Goal: Information Seeking & Learning: Learn about a topic

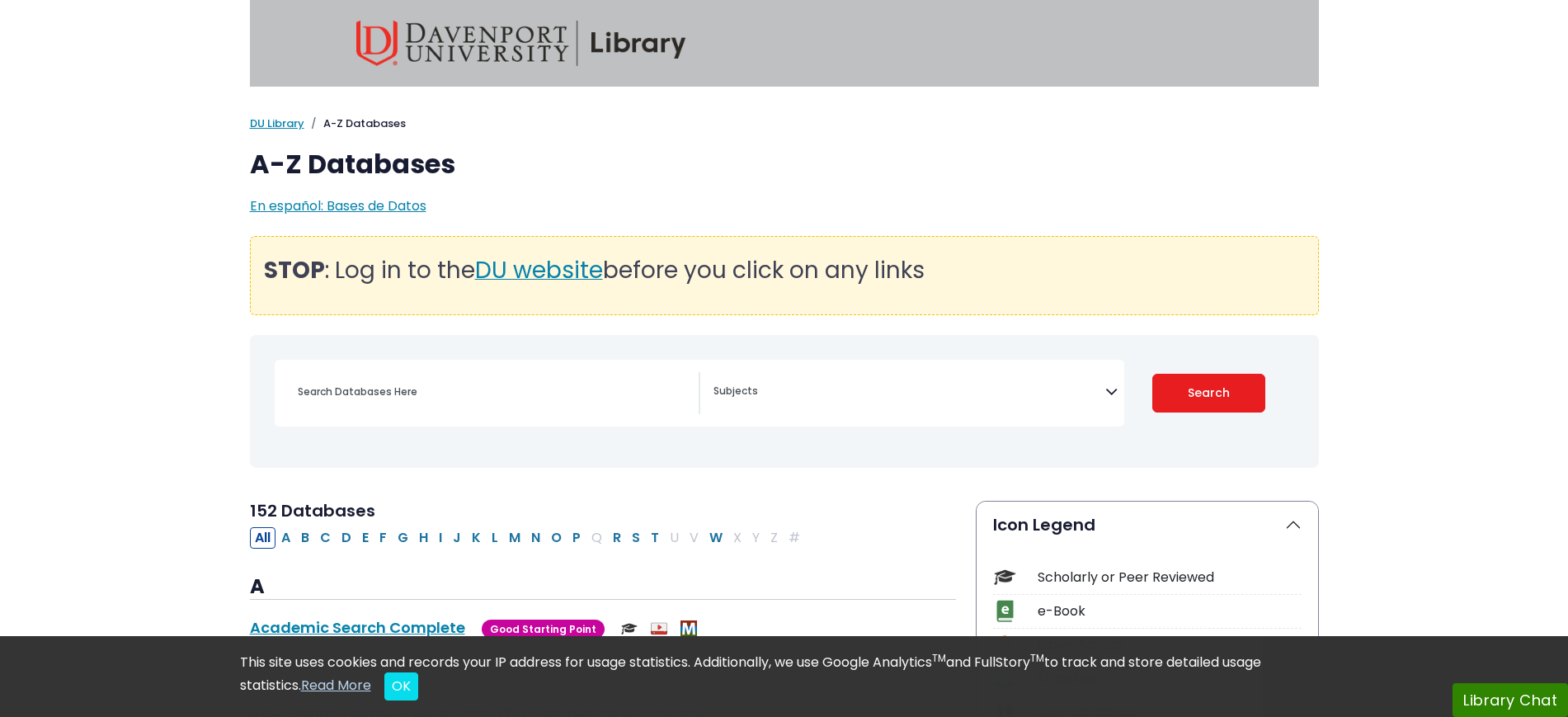
select select "Database Subject Filter"
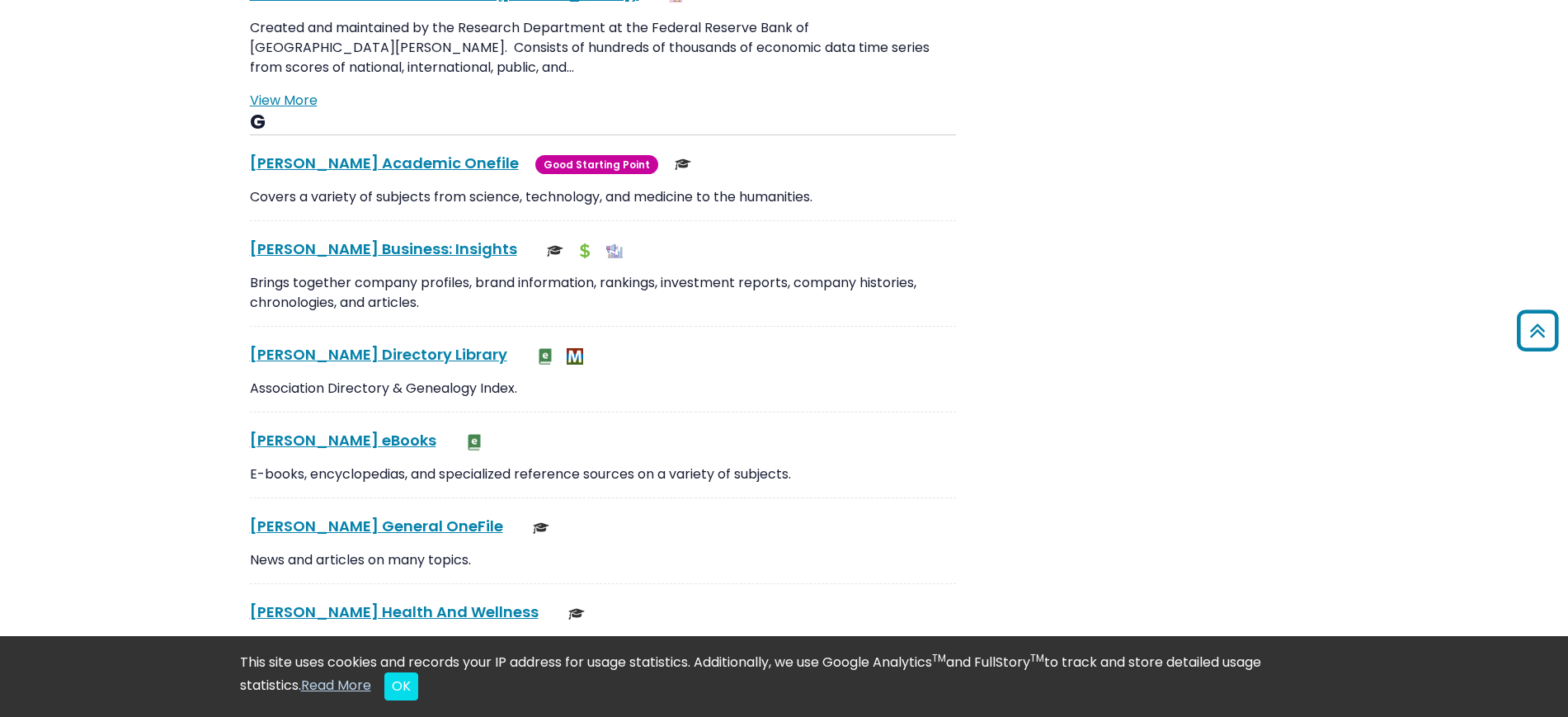
scroll to position [3505, 0]
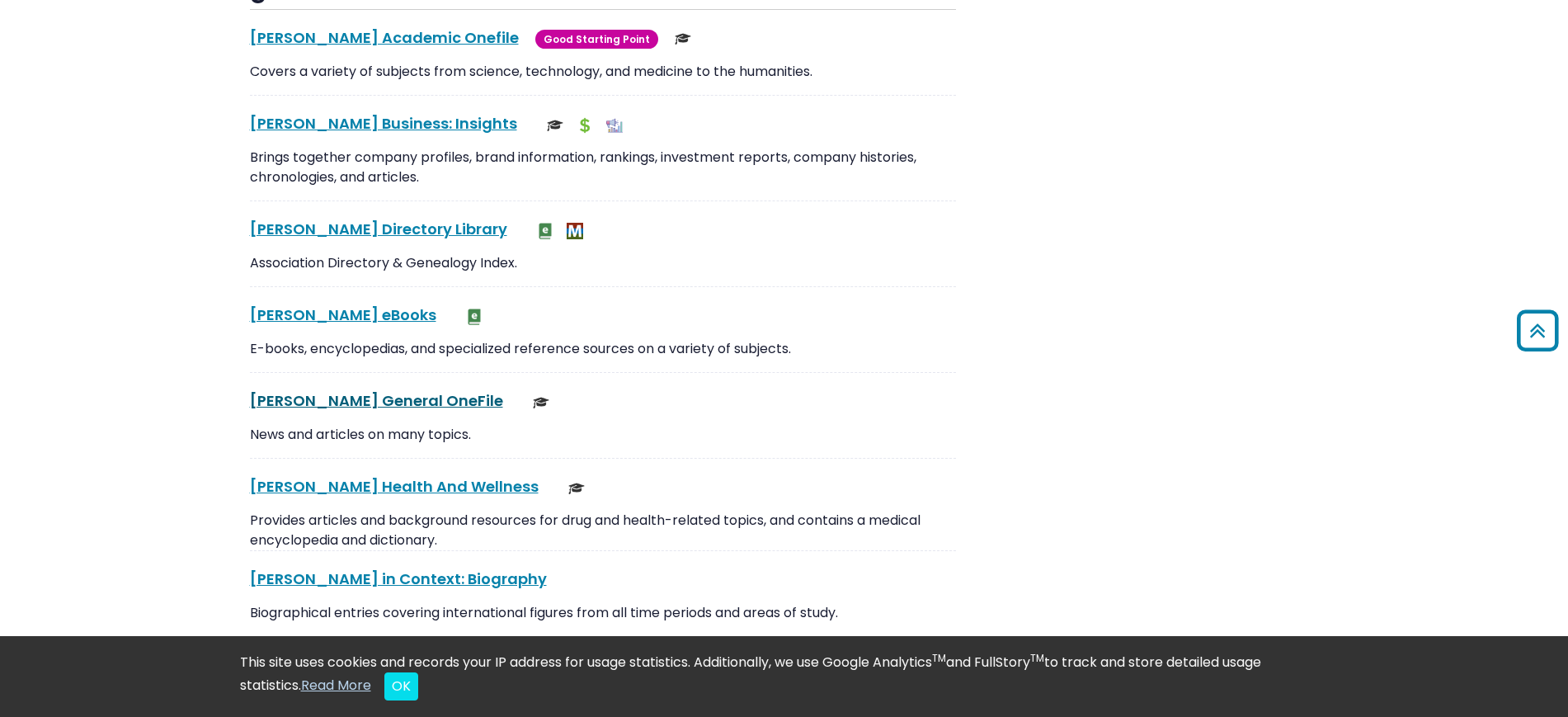
click at [358, 390] on link "[PERSON_NAME] General OneFile This link opens in a new window" at bounding box center [377, 400] width 254 height 21
click at [335, 390] on link "[PERSON_NAME] General OneFile This link opens in a new window" at bounding box center [377, 400] width 254 height 21
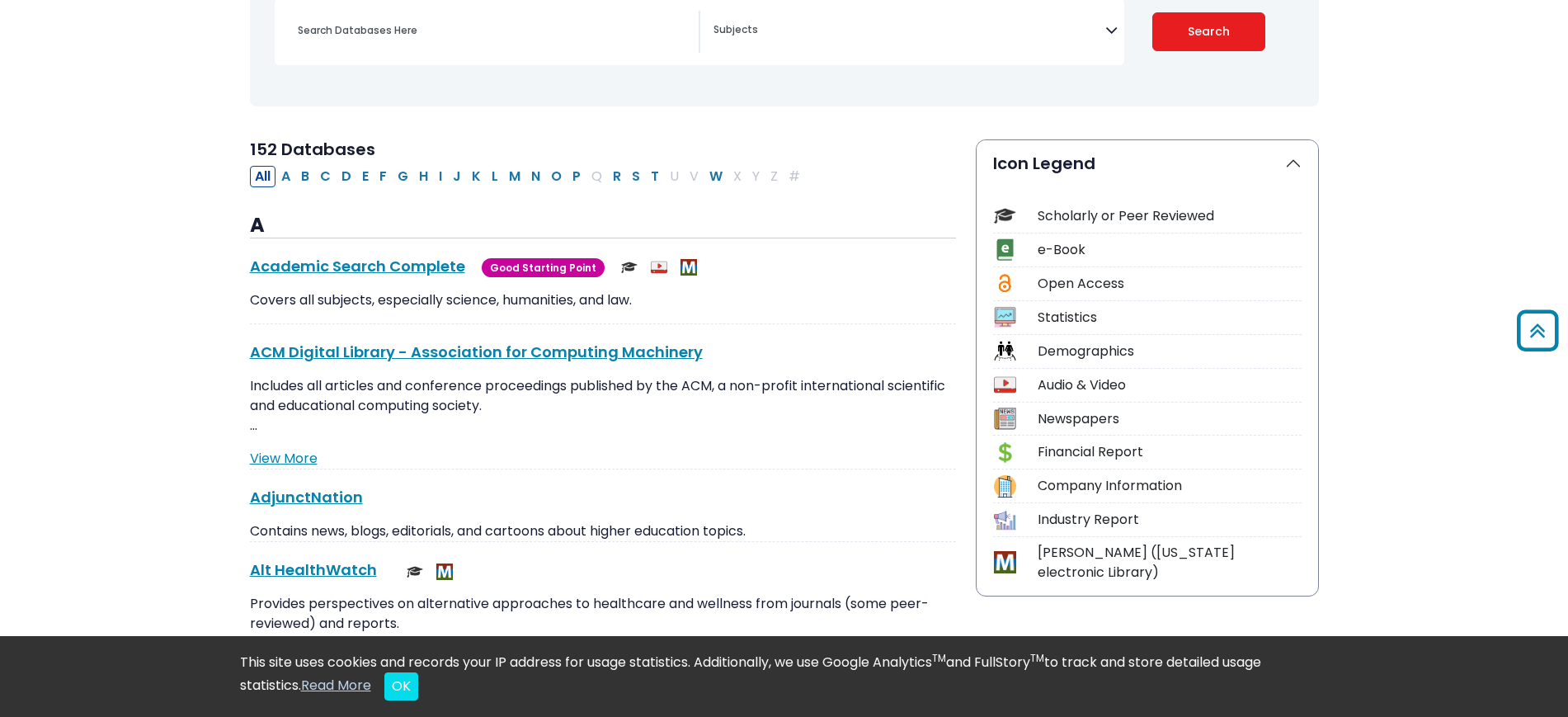
scroll to position [0, 0]
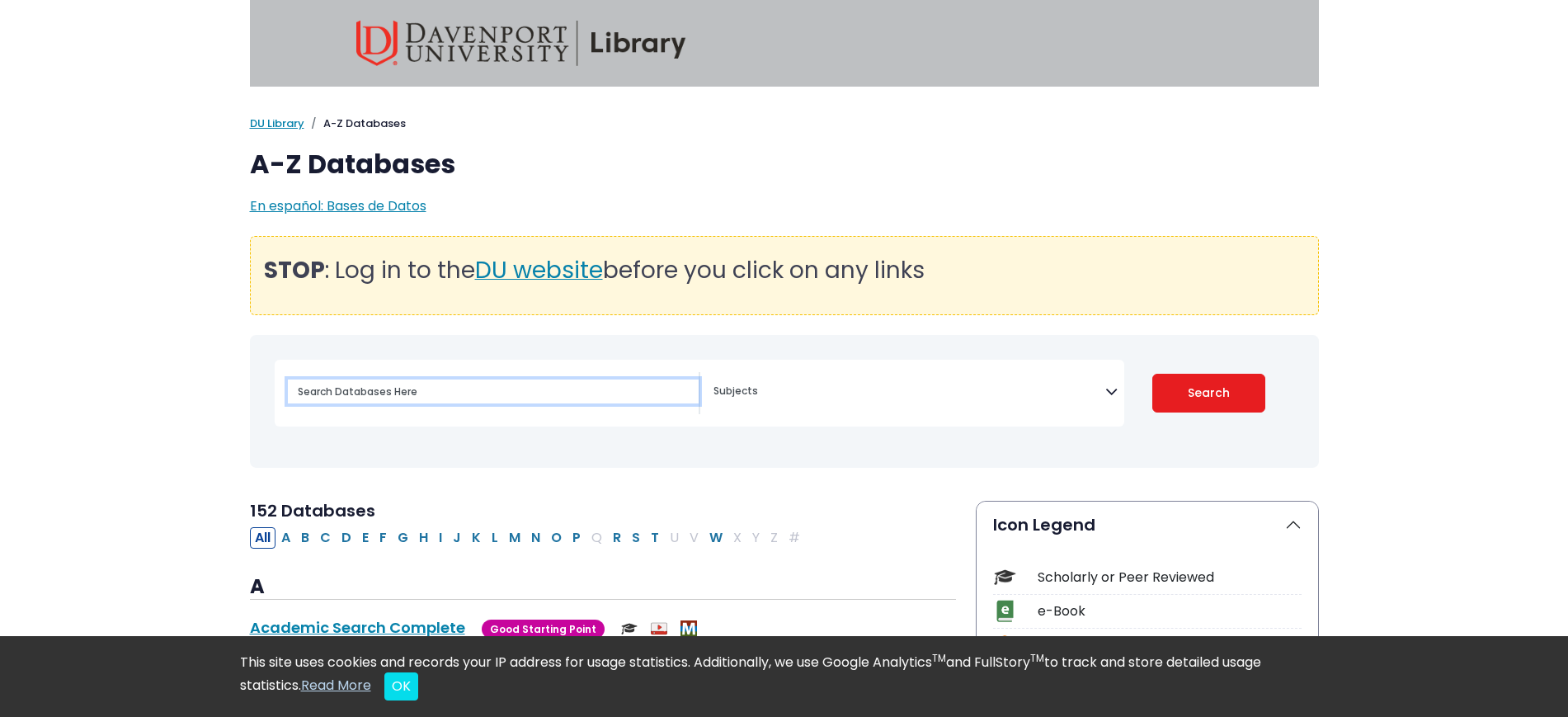
click at [518, 401] on input "Search database by title or keyword" at bounding box center [493, 391] width 411 height 24
click at [500, 399] on input "Search database by title or keyword" at bounding box center [493, 391] width 411 height 24
type input "Monsanto"
click at [1153, 374] on button "Search" at bounding box center [1208, 393] width 113 height 39
select select "Database Subject Filter"
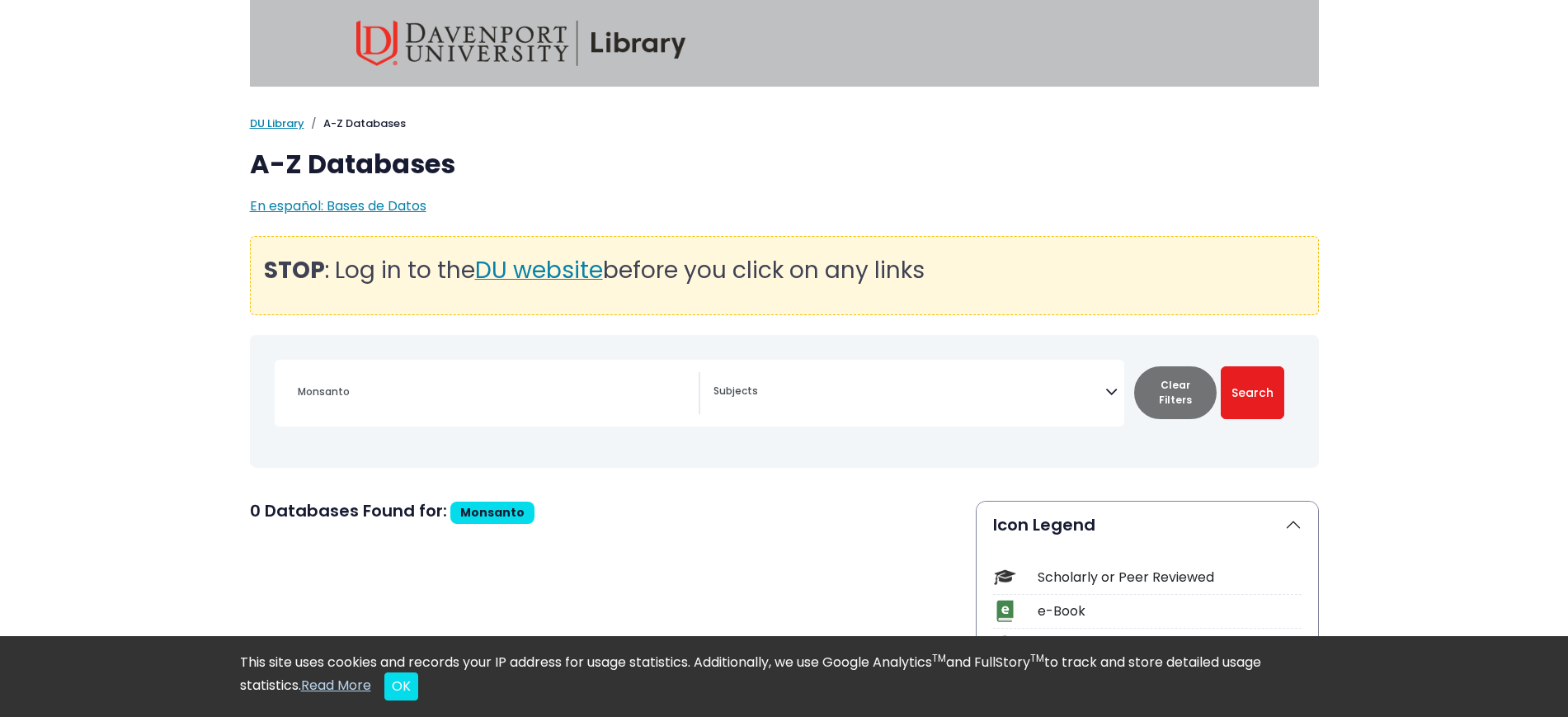
click at [728, 395] on textarea "Search" at bounding box center [909, 393] width 392 height 13
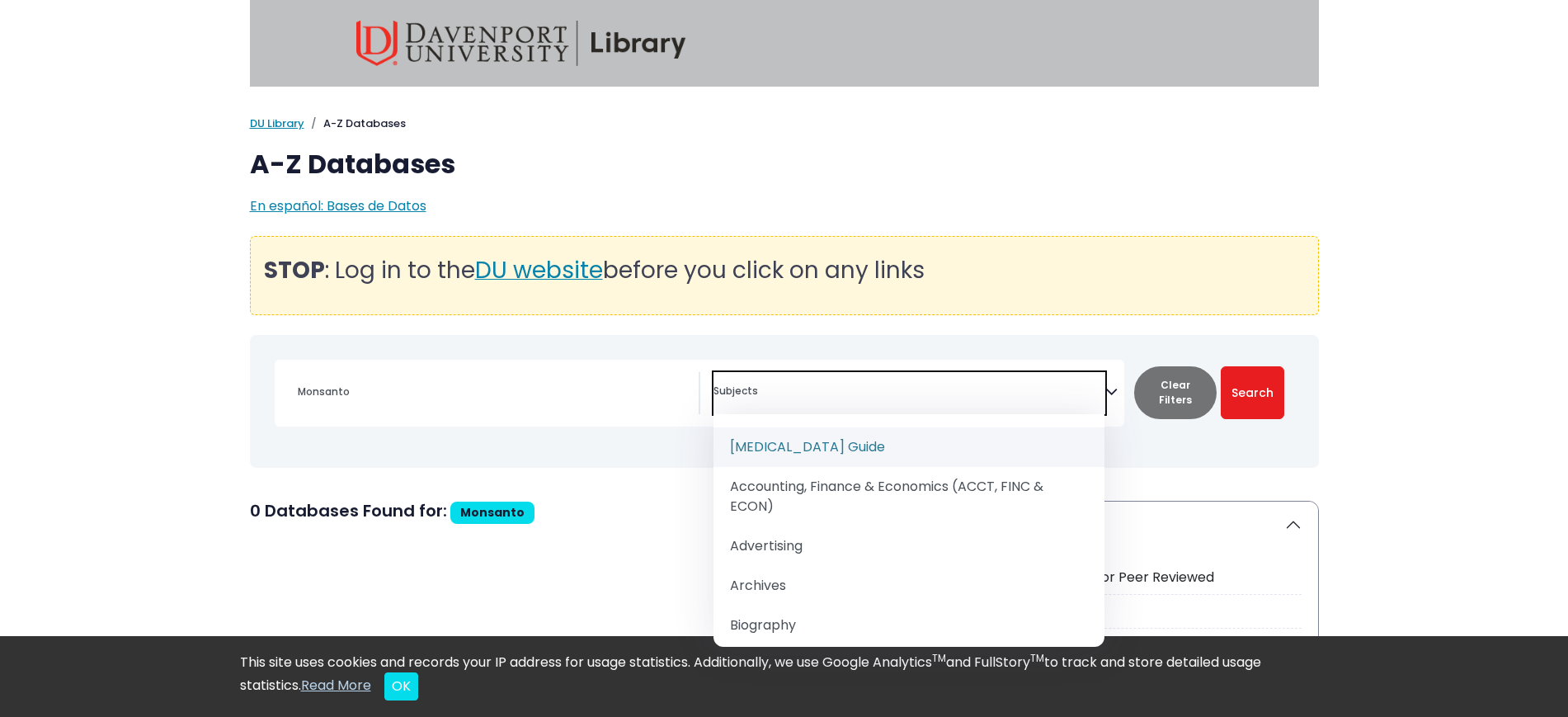
click at [678, 478] on div "Toggle search filters navigation Monsanto Advertising" at bounding box center [784, 413] width 1089 height 158
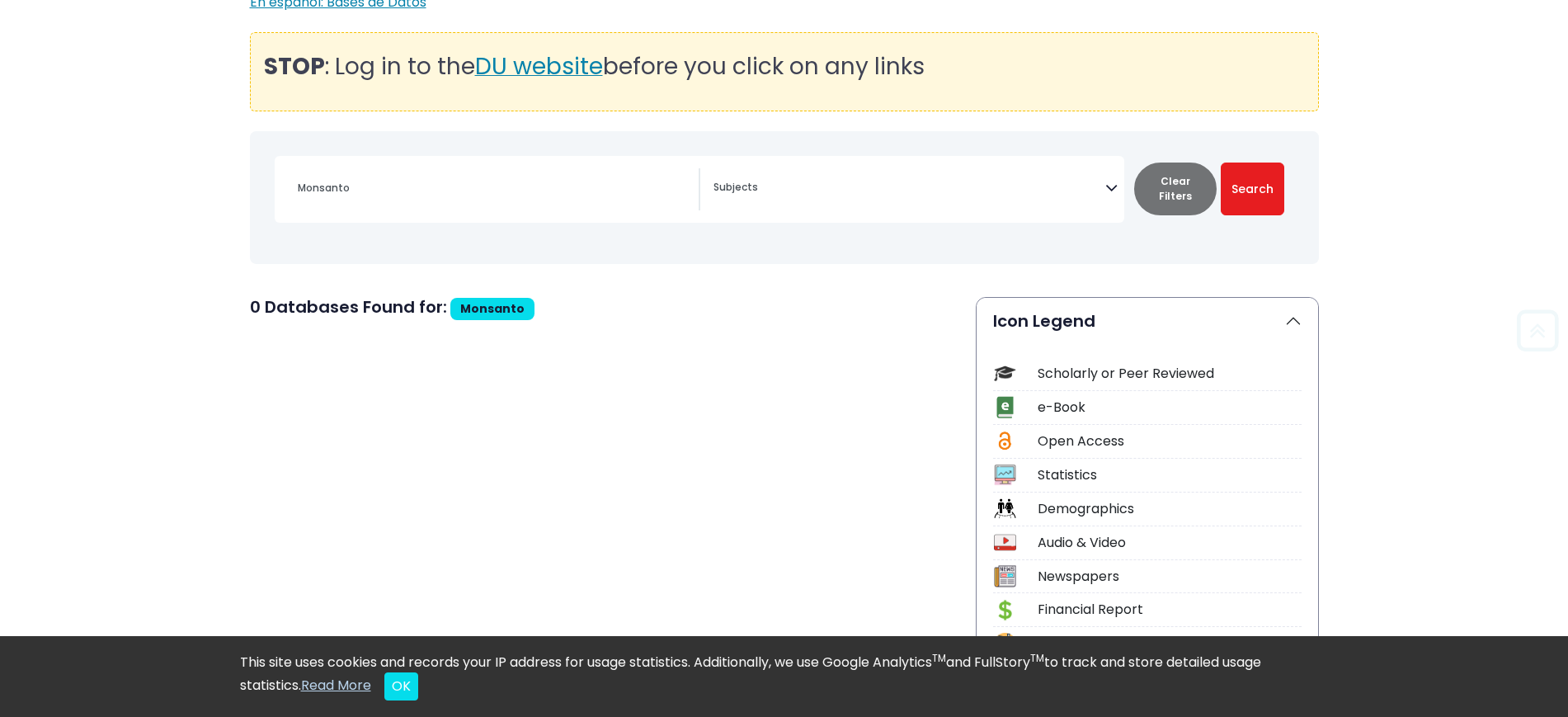
scroll to position [206, 0]
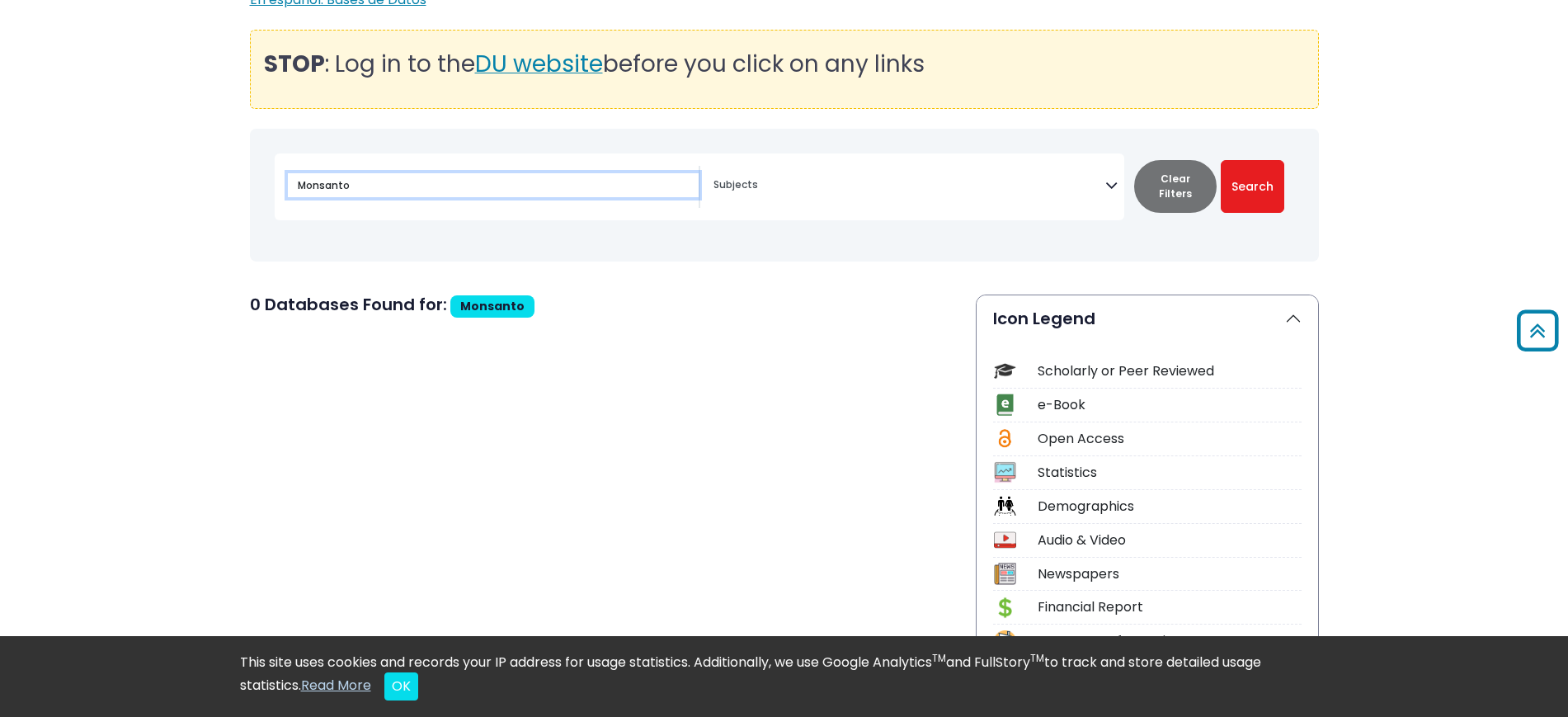
drag, startPoint x: 413, startPoint y: 191, endPoint x: 201, endPoint y: 192, distance: 212.0
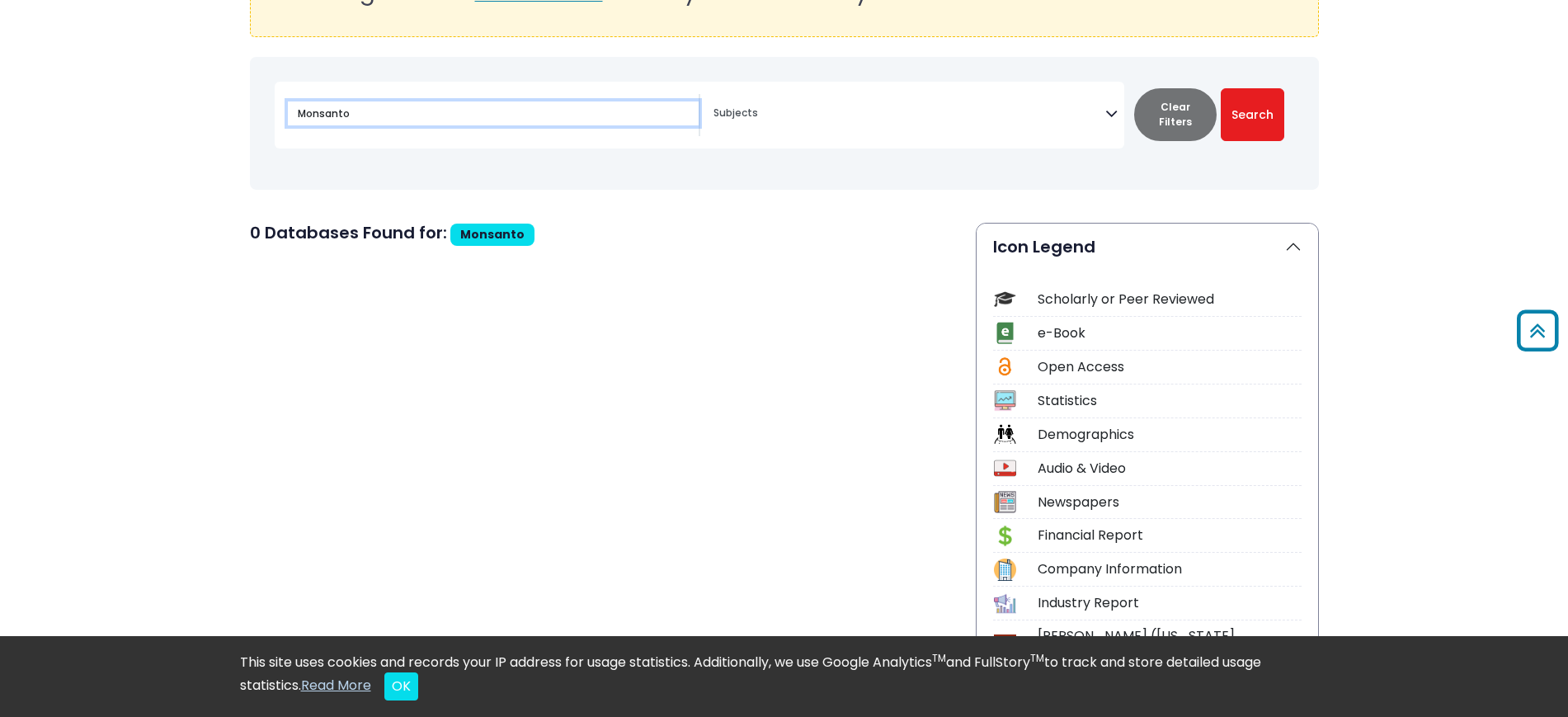
scroll to position [309, 0]
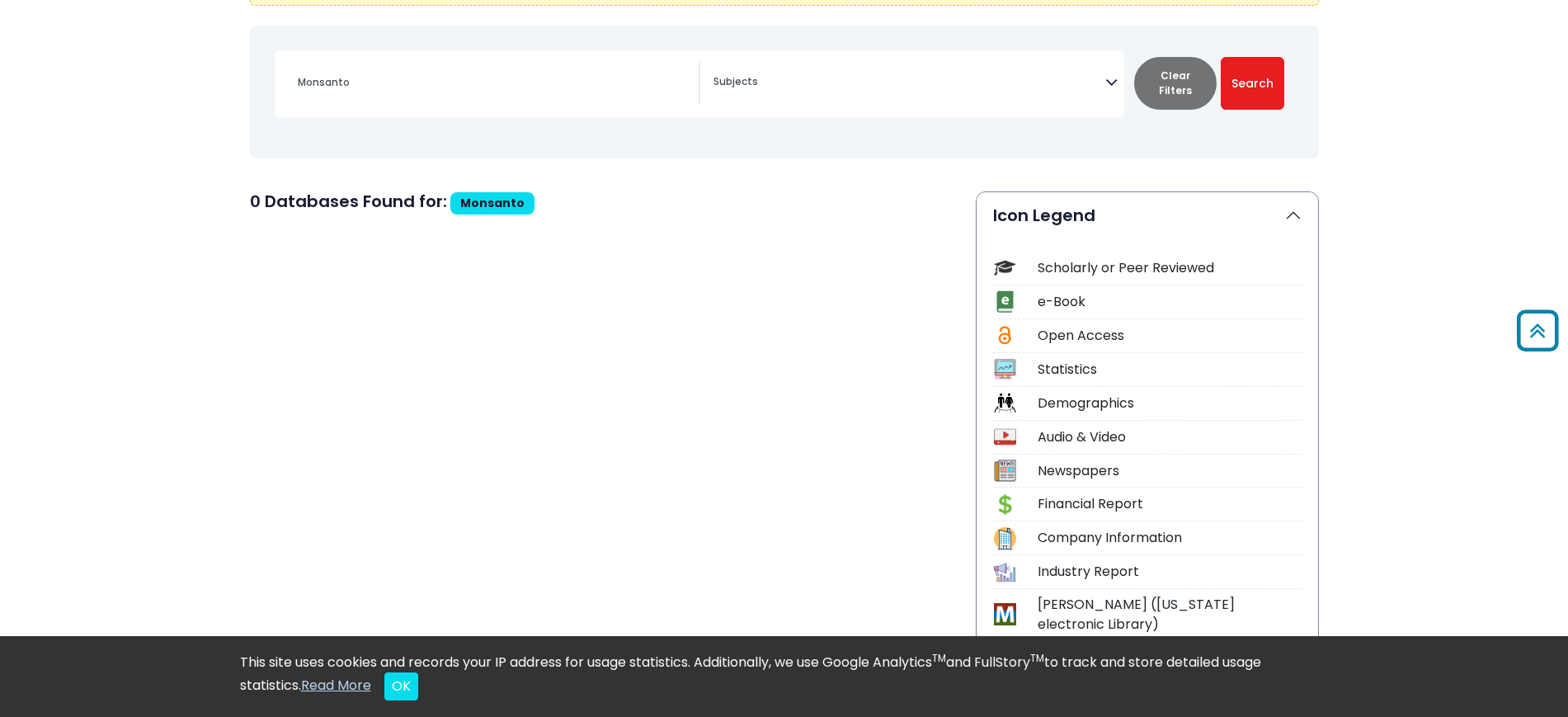
click at [1103, 468] on div "Newspapers" at bounding box center [1170, 470] width 264 height 20
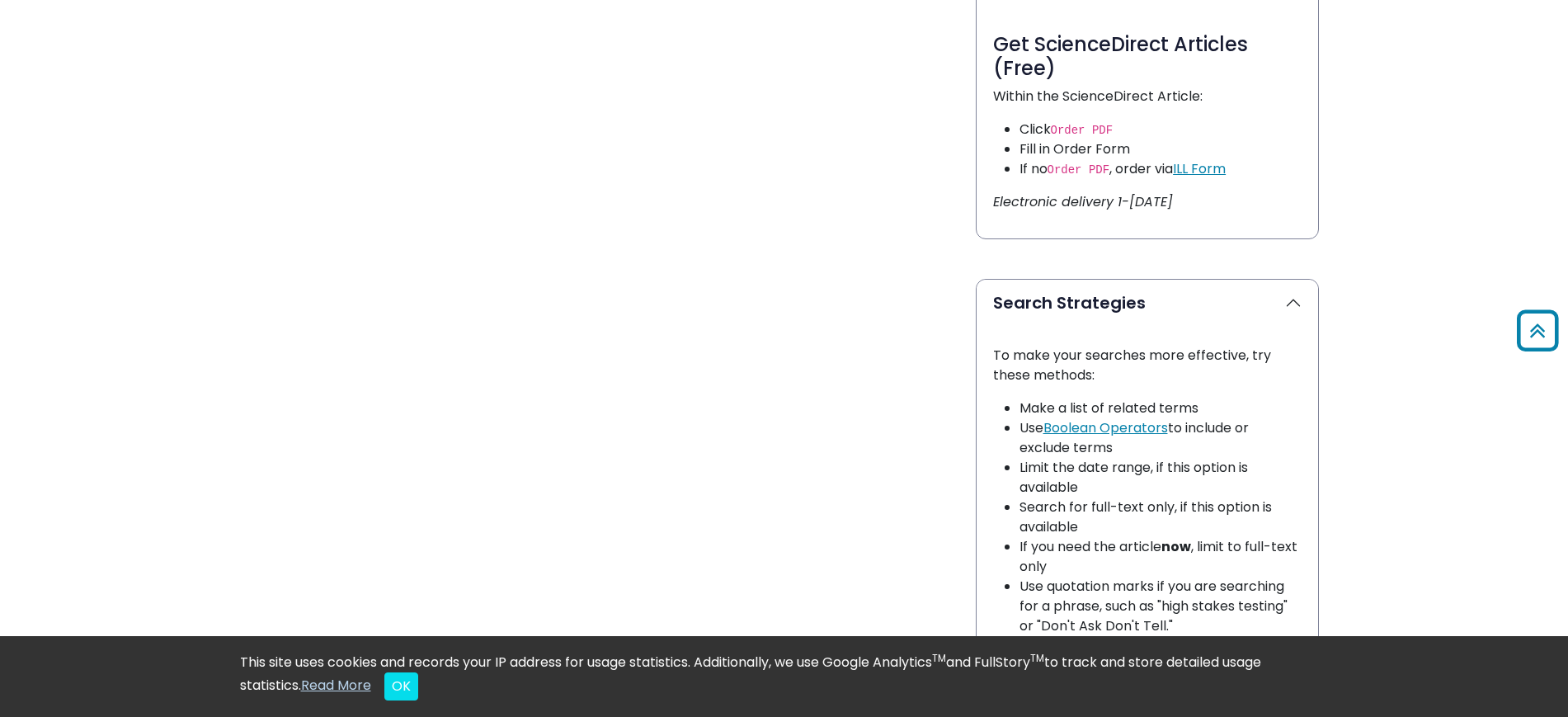
scroll to position [0, 0]
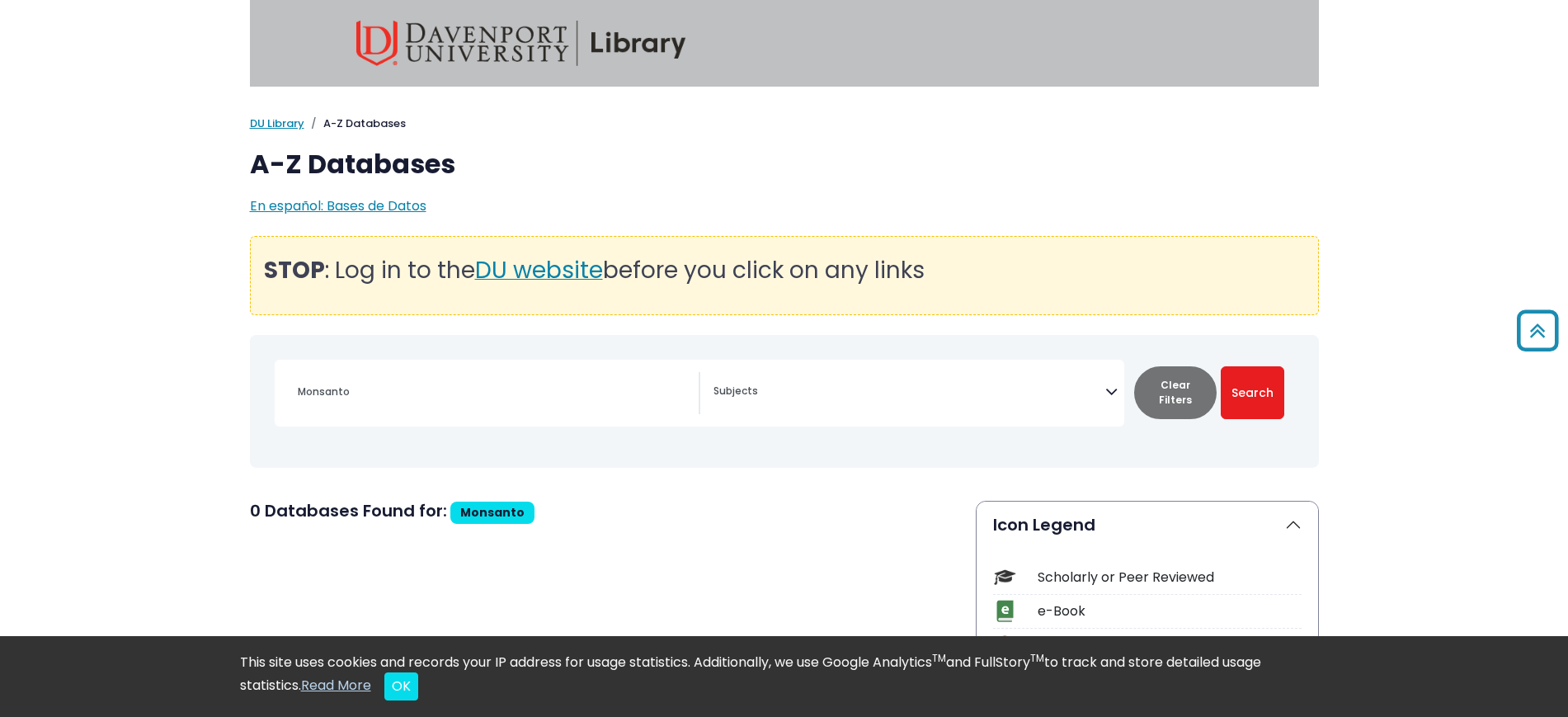
select select "Database Subject Filter"
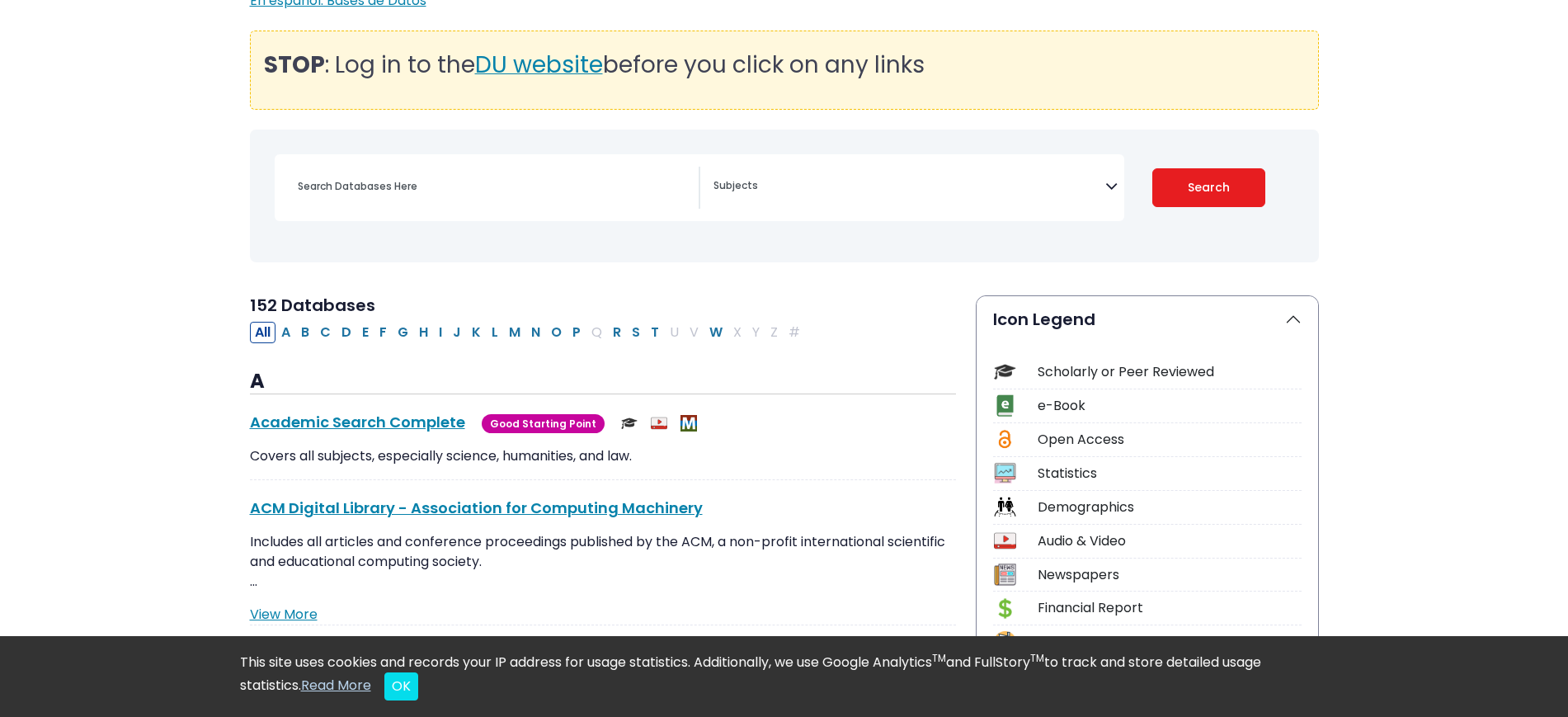
scroll to position [206, 0]
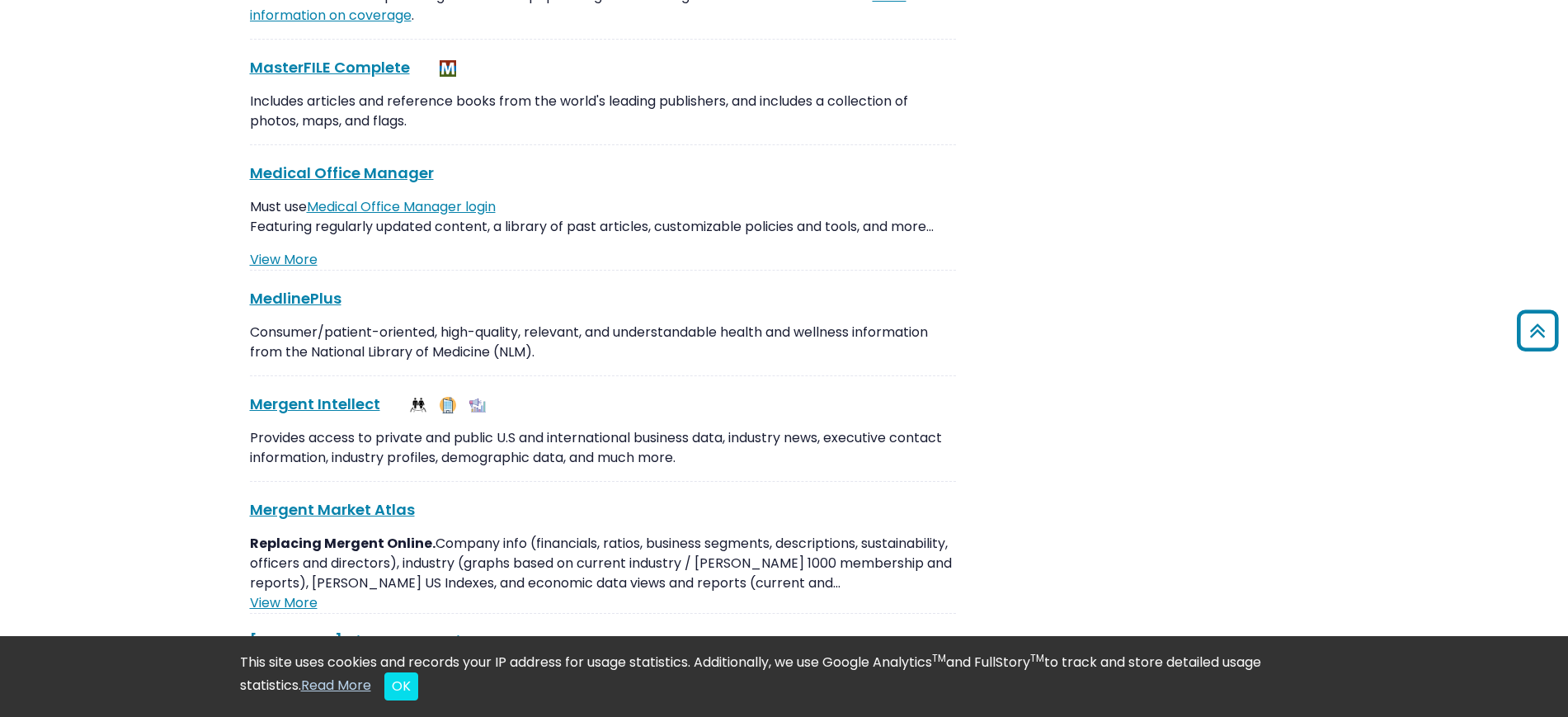
scroll to position [10222, 0]
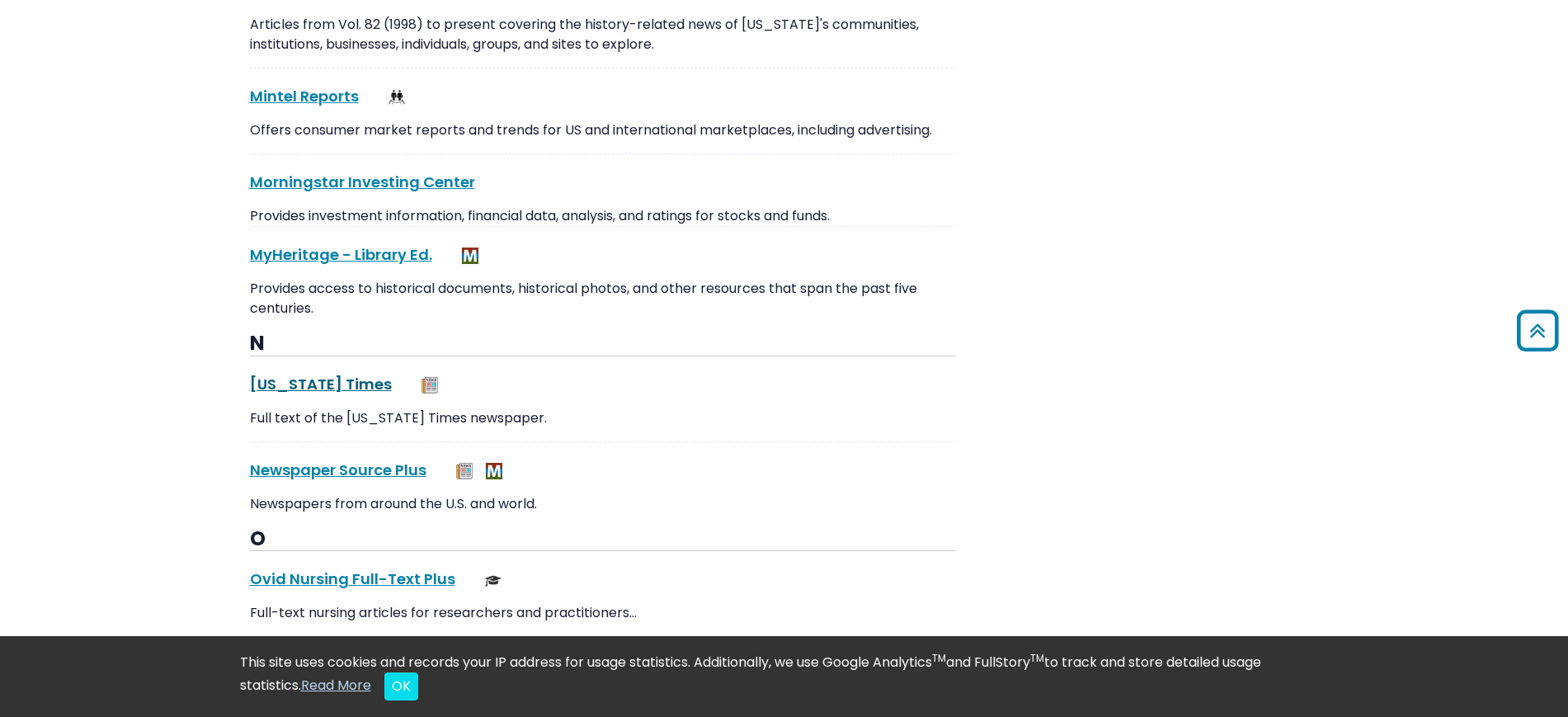
click at [342, 374] on link "New York Times This link opens in a new window" at bounding box center [321, 384] width 142 height 21
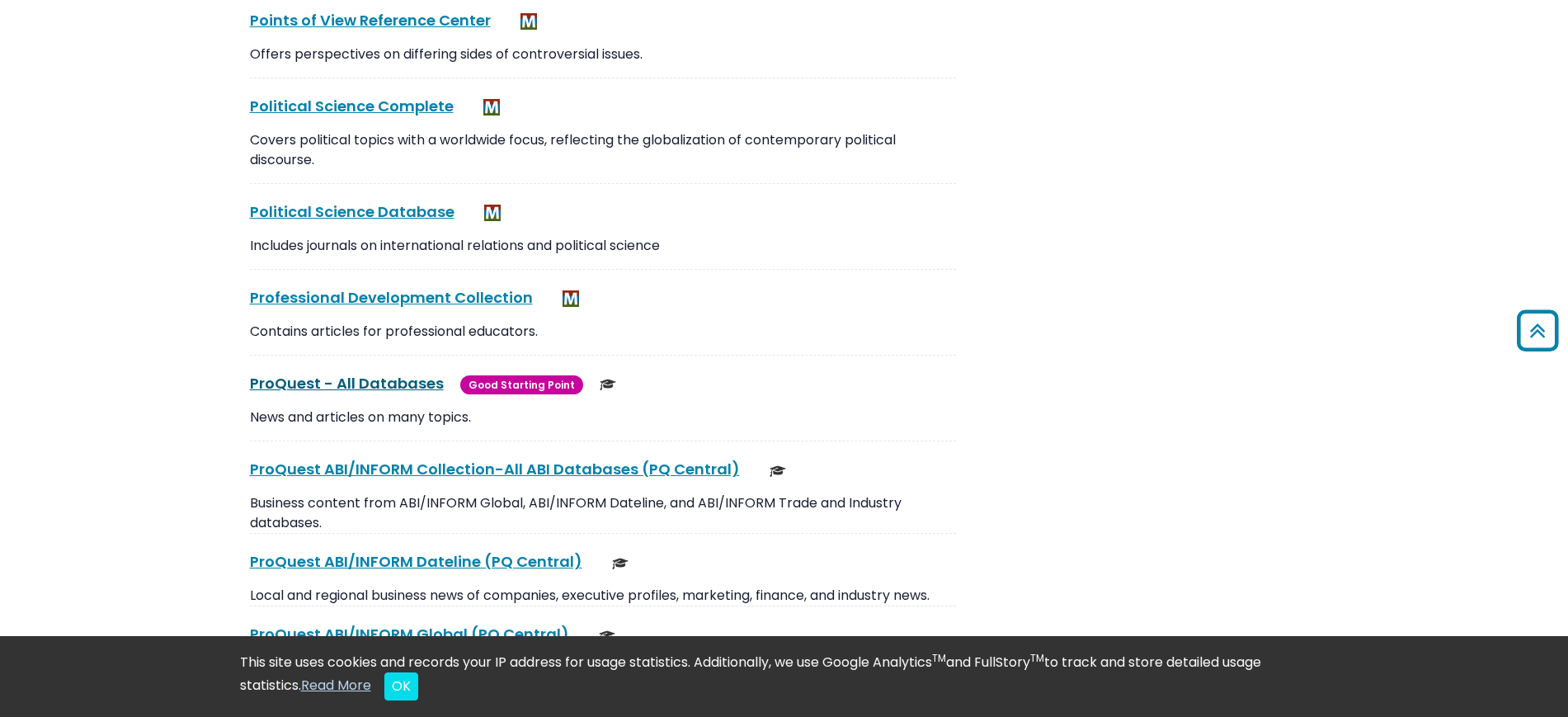
click at [368, 373] on link "ProQuest - All Databases This link opens in a new window" at bounding box center [346, 383] width 194 height 21
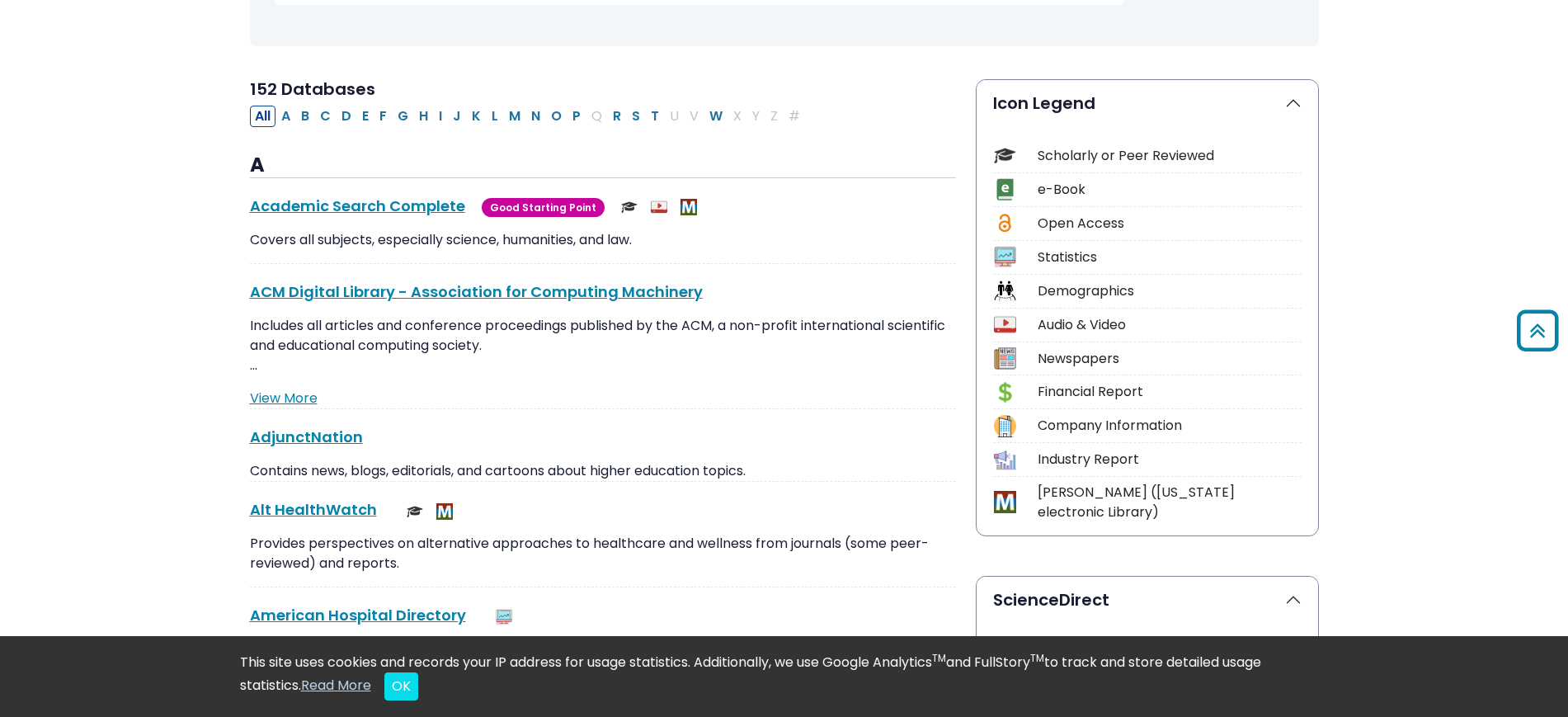
scroll to position [15115, 0]
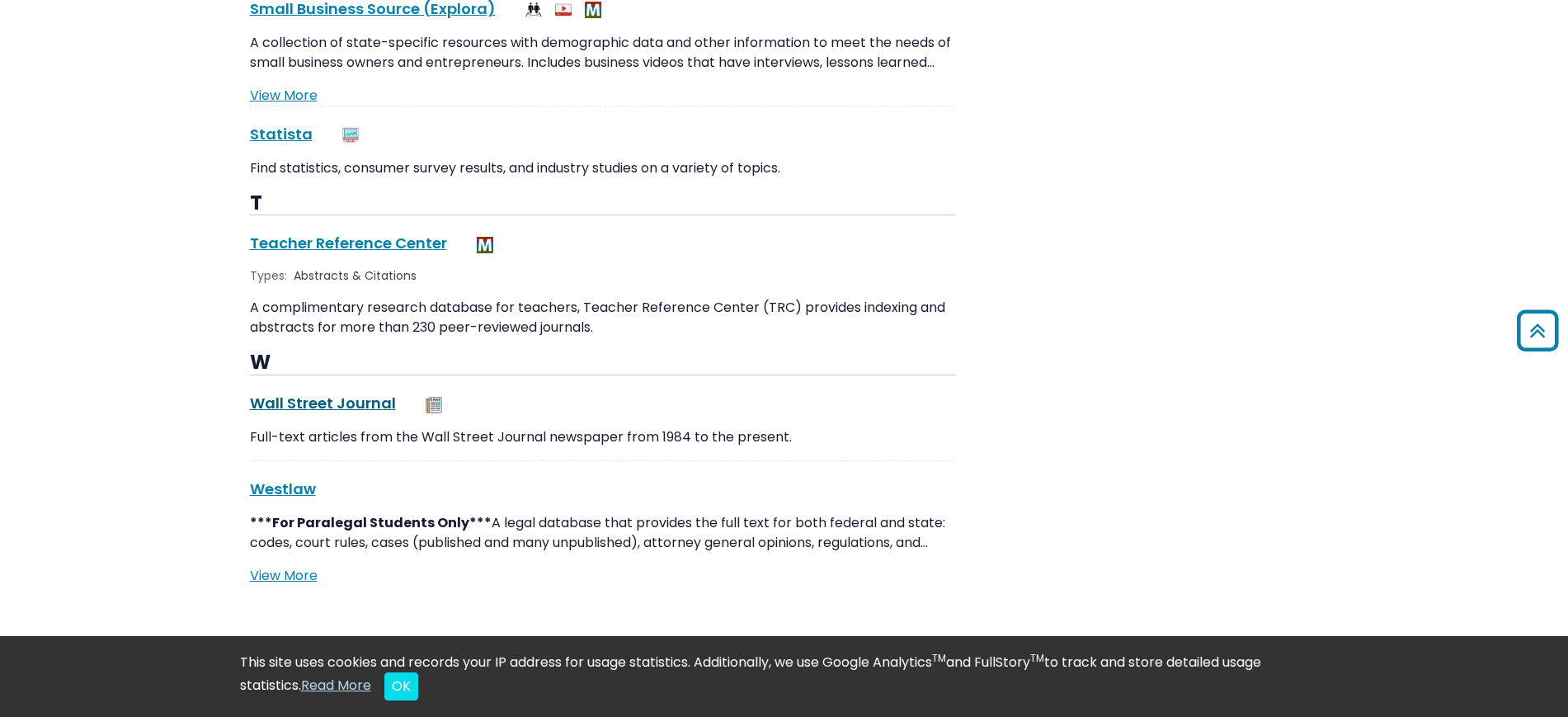
click at [302, 393] on link "Wall Street Journal This link opens in a new window" at bounding box center [323, 403] width 146 height 21
click at [615, 513] on div "***For Paralegal Students Only*** A legal database that provides the full text …" at bounding box center [603, 539] width 706 height 53
